Goal: Check status: Check status

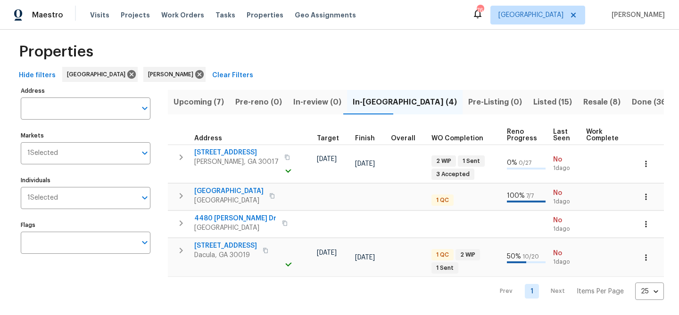
scroll to position [0, 233]
click at [181, 102] on span "Upcoming (7)" at bounding box center [198, 102] width 50 height 13
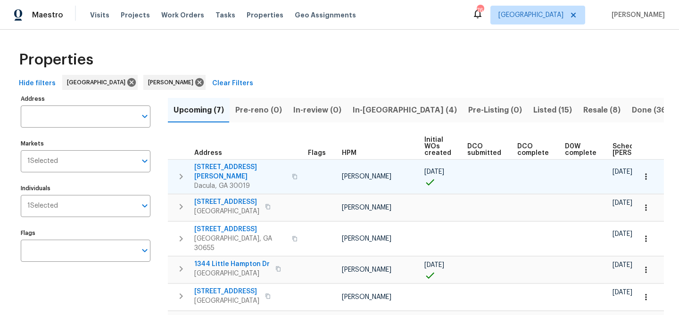
scroll to position [0, 103]
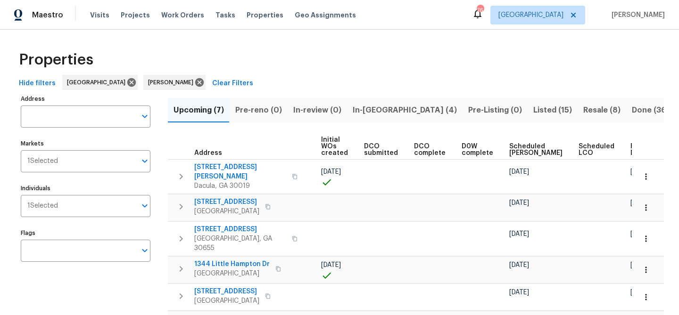
click at [630, 150] on span "Ready Date" at bounding box center [640, 149] width 21 height 13
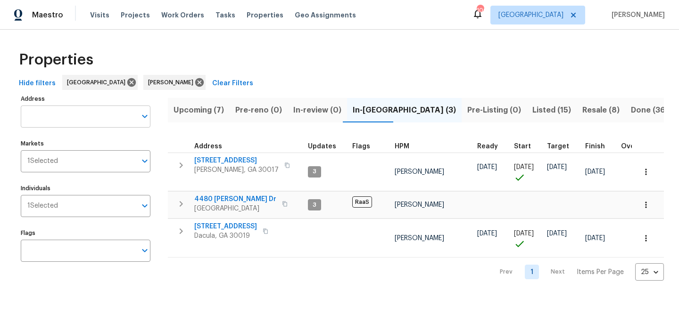
click at [63, 115] on input "Address" at bounding box center [78, 117] width 115 height 22
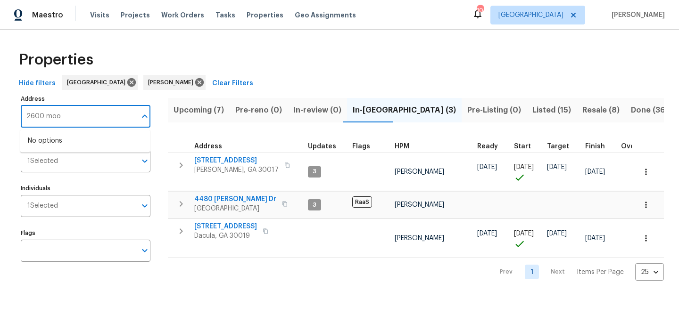
type input "2600 moon"
click at [44, 136] on li "2600 Moon Rd Loganville GA 30052" at bounding box center [85, 141] width 130 height 16
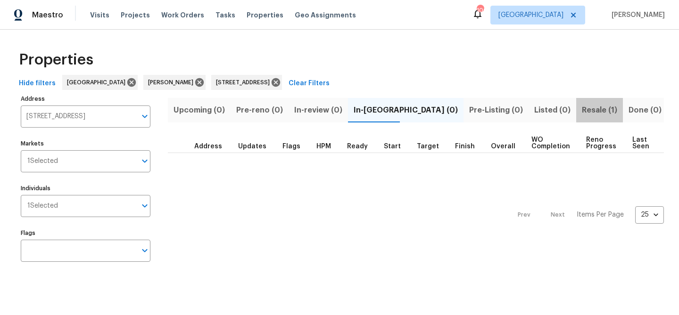
click at [582, 111] on span "Resale (1)" at bounding box center [599, 110] width 35 height 13
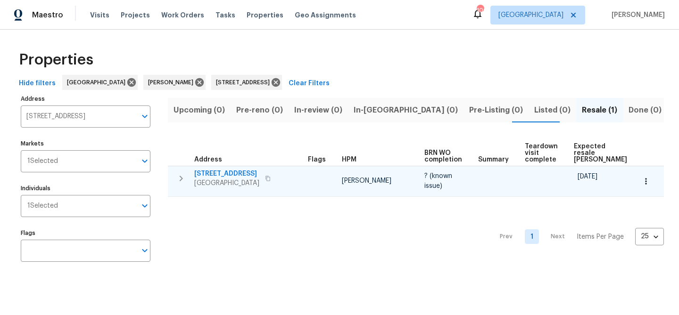
click at [233, 175] on span "2600 Moon Rd" at bounding box center [226, 173] width 65 height 9
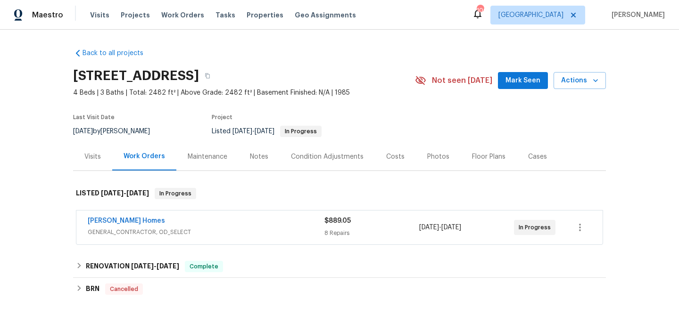
click at [223, 215] on div "[PERSON_NAME] Homes GENERAL_CONTRACTOR, OD_SELECT $889.05 8 Repairs [DATE] - [D…" at bounding box center [339, 228] width 526 height 34
click at [121, 222] on link "[PERSON_NAME] Homes" at bounding box center [126, 221] width 77 height 7
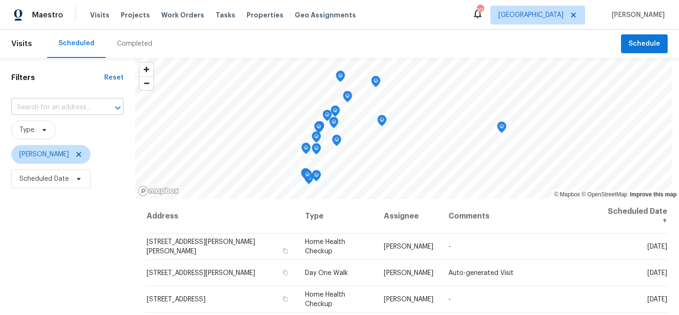
click at [58, 103] on input "text" at bounding box center [54, 107] width 86 height 15
type input "1344 little"
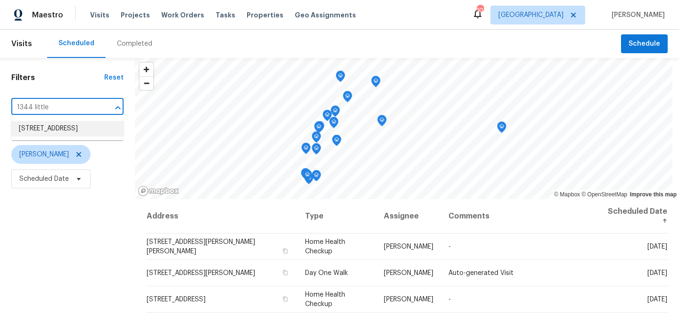
click at [59, 130] on li "[STREET_ADDRESS]" at bounding box center [67, 129] width 112 height 16
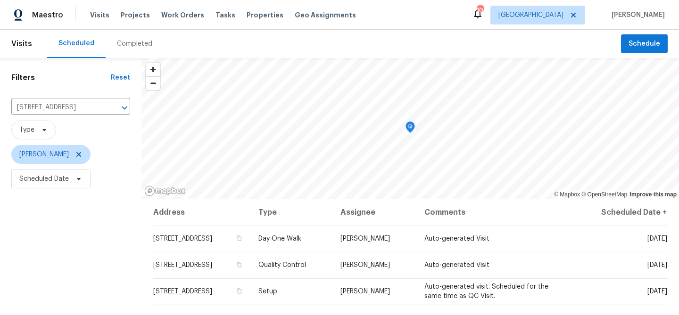
click at [129, 45] on div "Completed" at bounding box center [134, 43] width 35 height 9
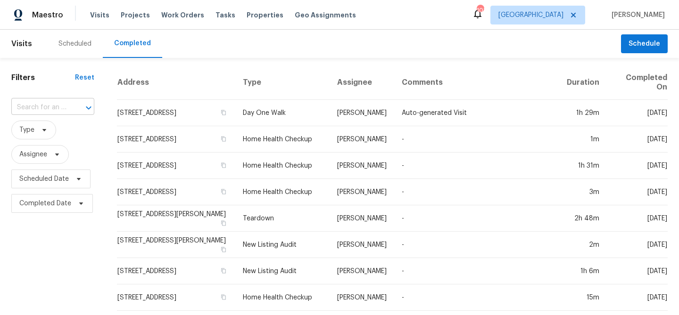
click at [43, 107] on input "text" at bounding box center [39, 107] width 57 height 15
type input "1344 little"
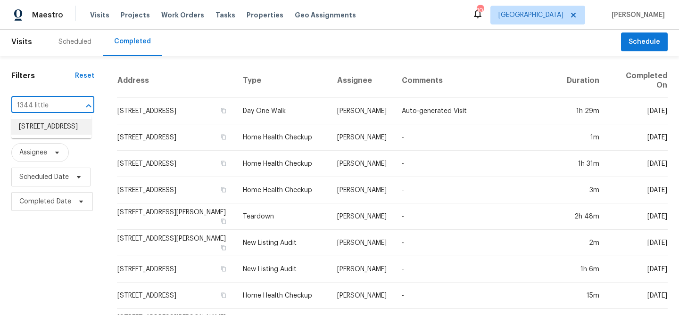
click at [43, 123] on li "[STREET_ADDRESS]" at bounding box center [51, 127] width 80 height 16
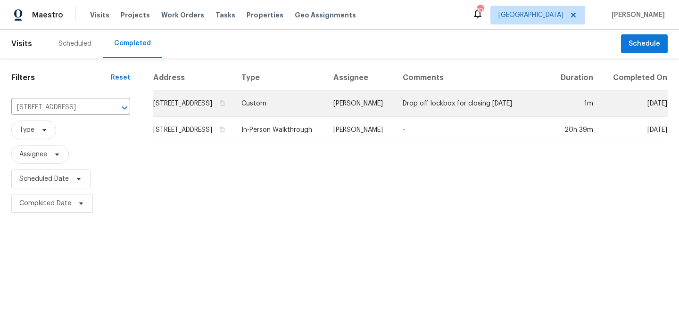
click at [189, 116] on td "[STREET_ADDRESS]" at bounding box center [193, 103] width 81 height 26
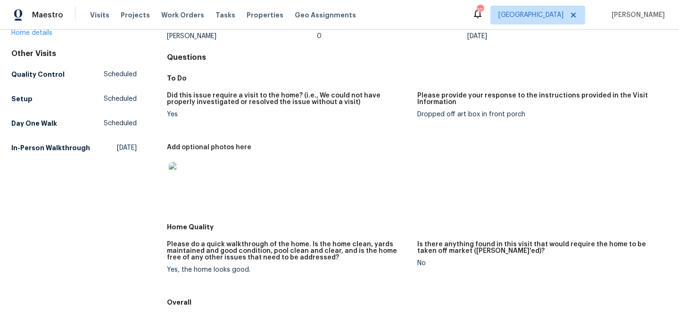
scroll to position [78, 0]
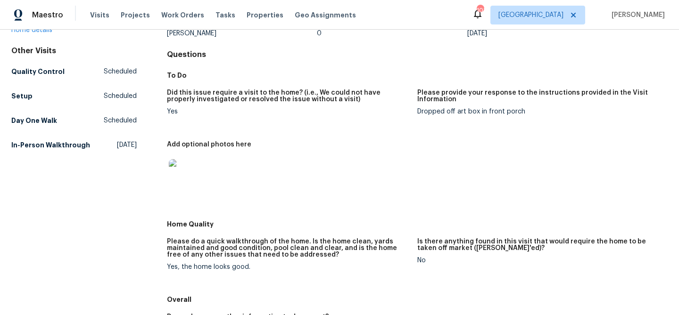
click at [192, 170] on img at bounding box center [184, 174] width 30 height 30
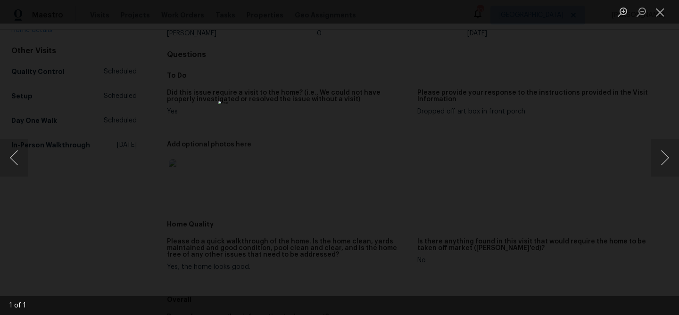
click at [166, 108] on div "Lightbox" at bounding box center [339, 157] width 679 height 315
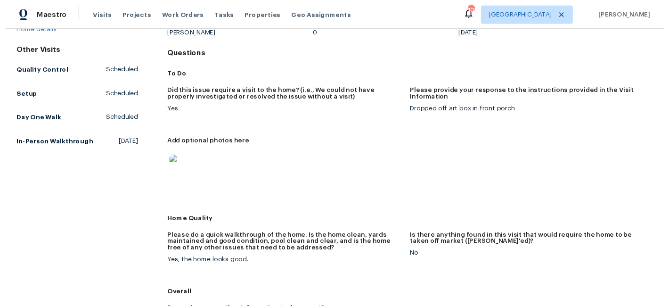
scroll to position [0, 0]
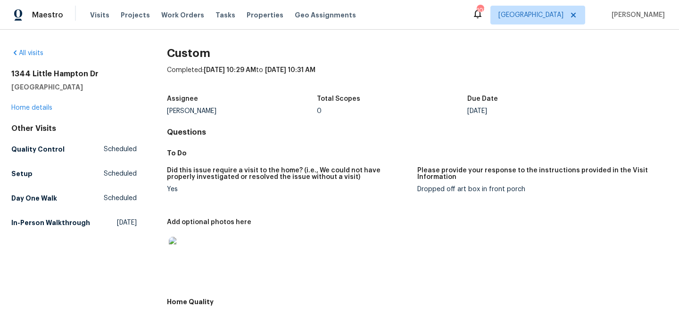
click at [182, 251] on img at bounding box center [184, 252] width 30 height 30
